Goal: Task Accomplishment & Management: Use online tool/utility

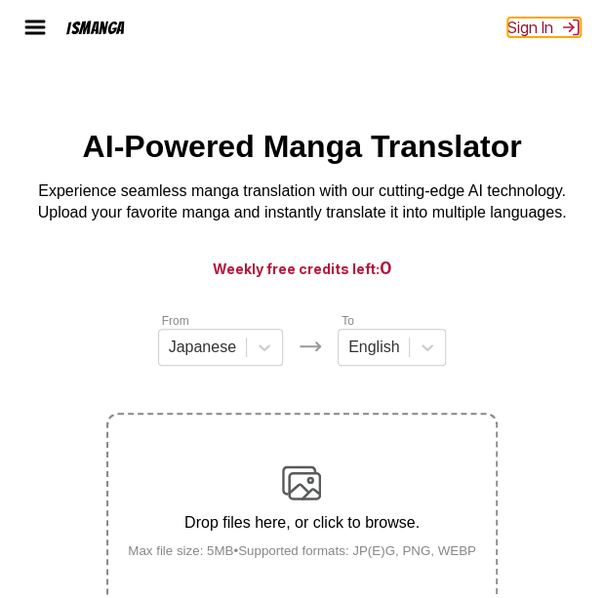
click at [532, 20] on button "Sign In" at bounding box center [543, 28] width 73 height 20
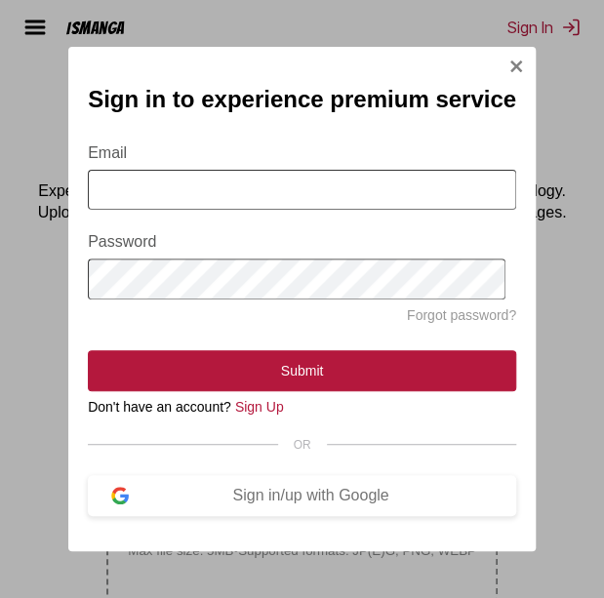
click at [534, 59] on div "Sign in to experience premium service Email Password Forgot password? Submit Do…" at bounding box center [302, 299] width 604 height 598
